Goal: Task Accomplishment & Management: Manage account settings

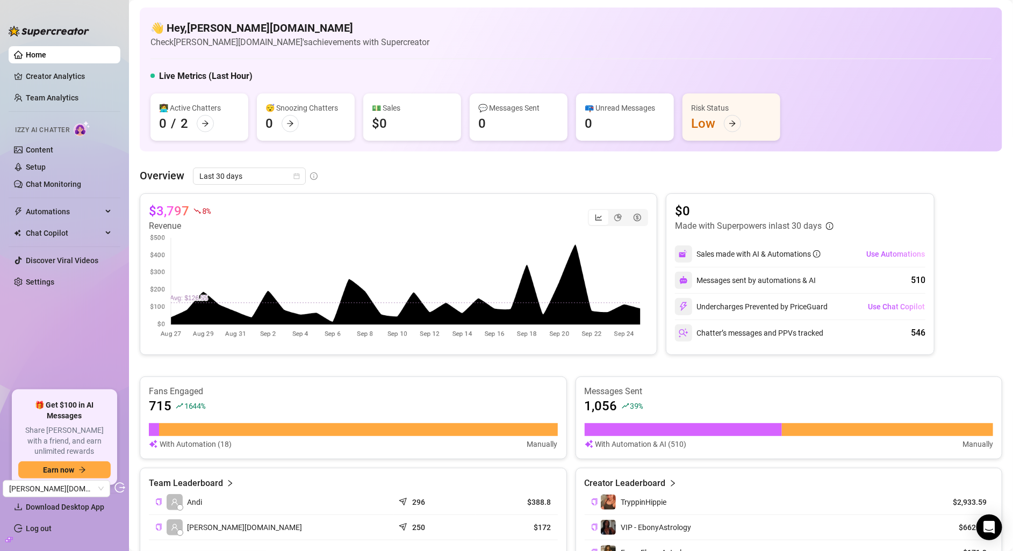
click at [464, 46] on div "👋 Hey, Aker.Agency Check Aker.Agency's achievements with Supercreator" at bounding box center [570, 34] width 841 height 28
click at [53, 181] on link "Chat Monitoring" at bounding box center [53, 184] width 55 height 9
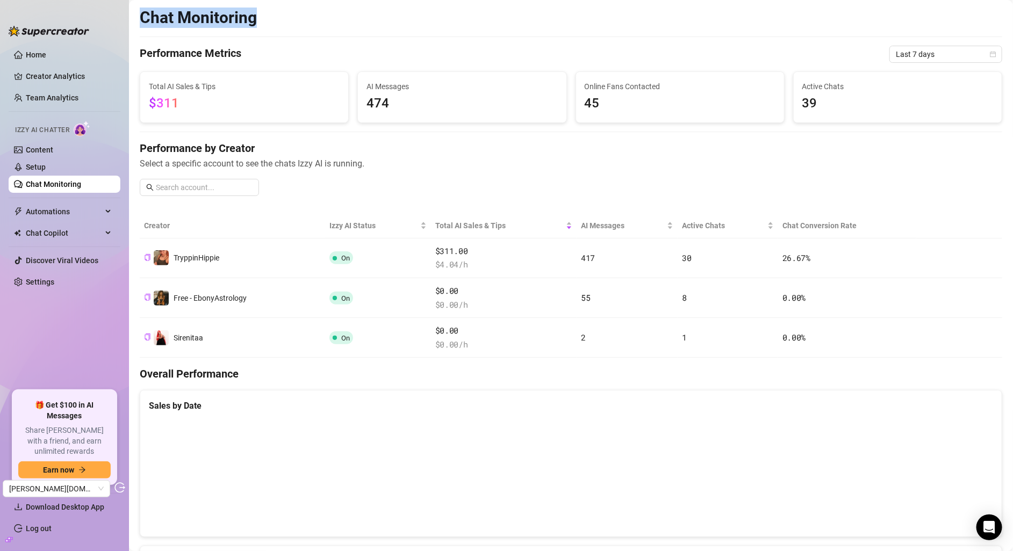
drag, startPoint x: 261, startPoint y: 21, endPoint x: 134, endPoint y: 18, distance: 126.3
click at [134, 18] on main "Chat Monitoring Performance Metrics Last 7 days Total AI Sales & Tips $311 AI M…" at bounding box center [571, 500] width 884 height 1001
copy h2 "Chat Monitoring"
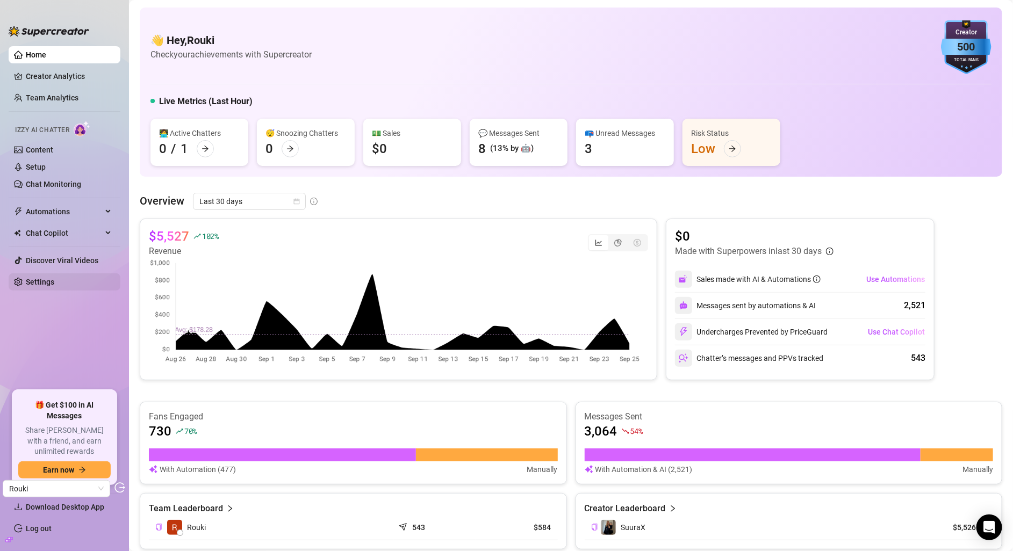
click at [54, 286] on link "Settings" at bounding box center [40, 282] width 28 height 9
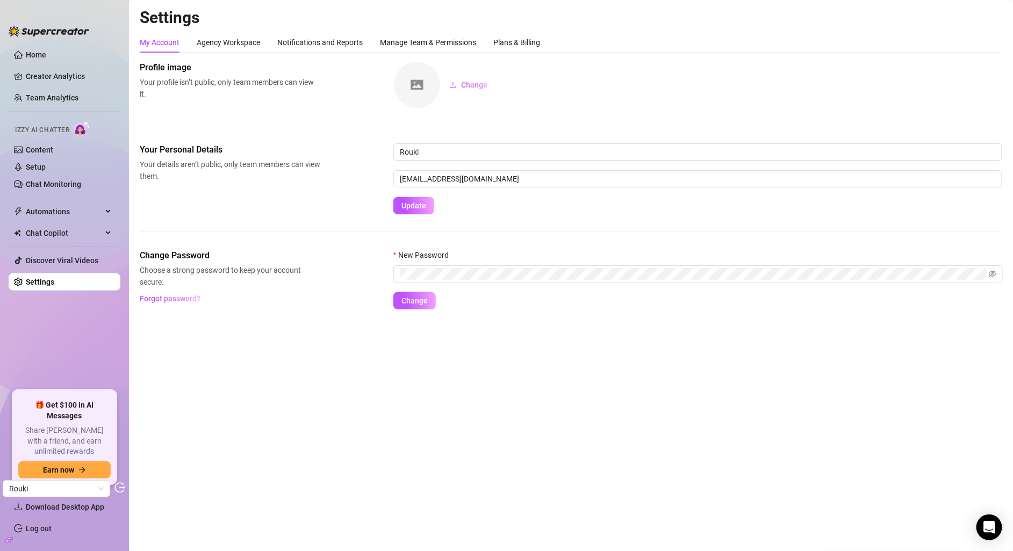
click at [547, 46] on div "My Account Agency Workspace Notifications and Reports Manage Team & Permissions…" at bounding box center [571, 42] width 863 height 20
click at [509, 38] on div "Plans & Billing" at bounding box center [516, 43] width 47 height 12
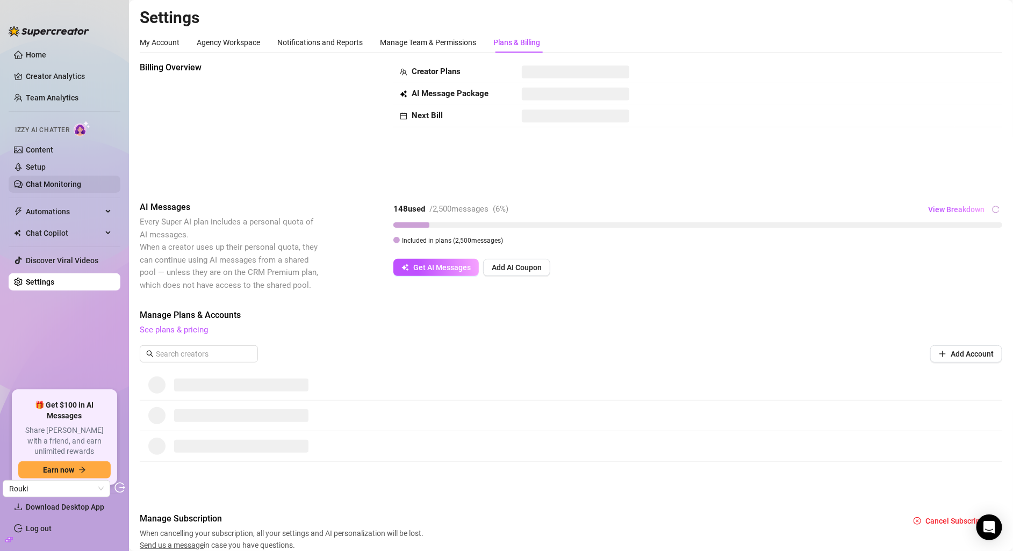
click at [52, 180] on link "Chat Monitoring" at bounding box center [53, 184] width 55 height 9
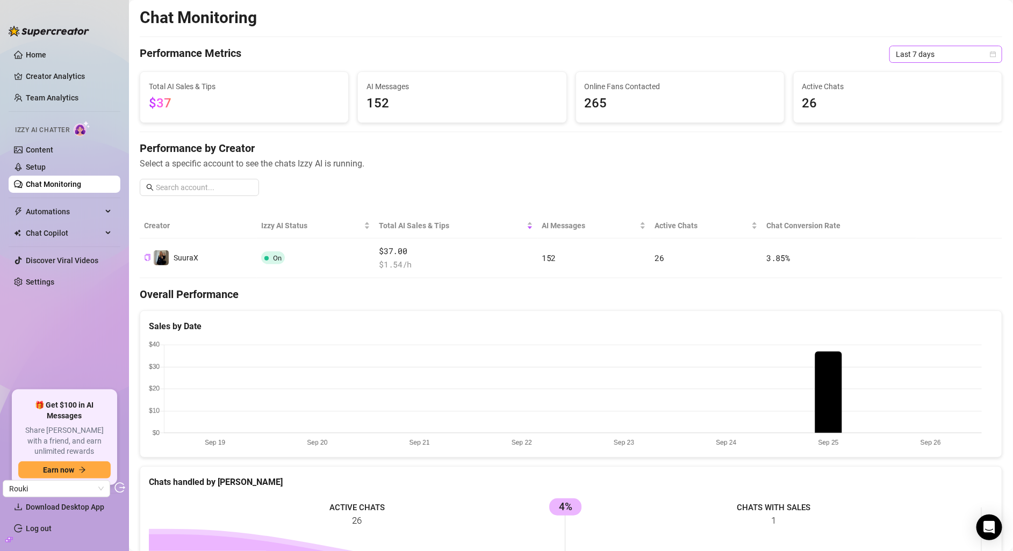
click at [923, 47] on span "Last 7 days" at bounding box center [946, 54] width 100 height 16
click at [924, 105] on div "Last 30 days" at bounding box center [934, 110] width 96 height 12
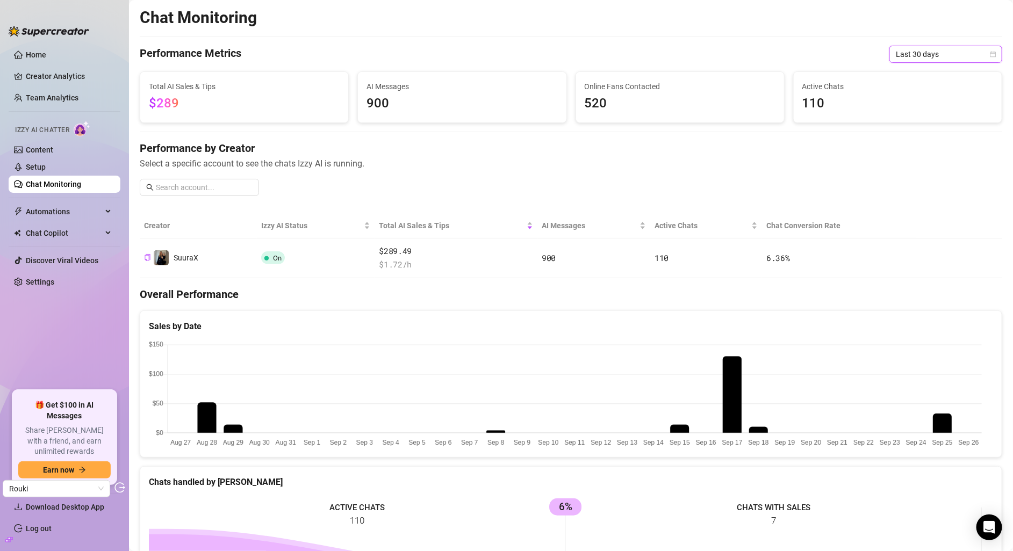
click at [925, 50] on span "Last 30 days" at bounding box center [946, 54] width 100 height 16
click at [921, 142] on div "Custom date" at bounding box center [934, 145] width 96 height 12
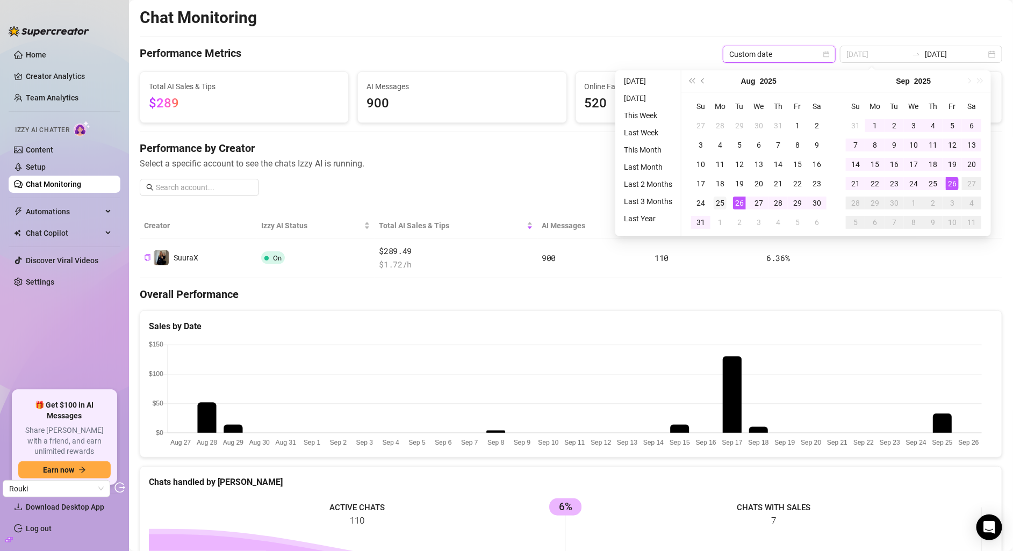
type input "[DATE]"
click at [719, 204] on div "25" at bounding box center [720, 203] width 13 height 13
type input "[DATE]"
click at [937, 183] on div "25" at bounding box center [933, 183] width 13 height 13
